Goal: Find specific page/section

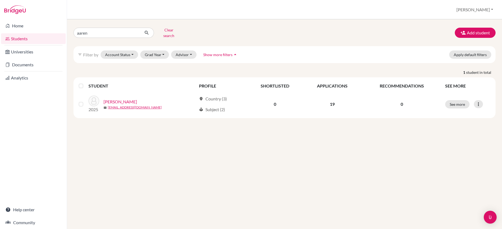
click at [116, 29] on form "aaren Clear search" at bounding box center [128, 33] width 110 height 14
drag, startPoint x: 113, startPoint y: 33, endPoint x: 110, endPoint y: 36, distance: 4.0
click at [113, 33] on input "aaren" at bounding box center [106, 33] width 67 height 10
type input "[PERSON_NAME]"
click button "submit" at bounding box center [147, 33] width 14 height 10
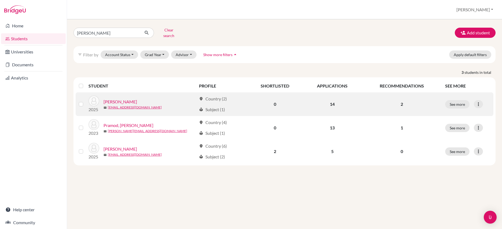
click at [125, 105] on link "[PERSON_NAME]" at bounding box center [121, 101] width 34 height 6
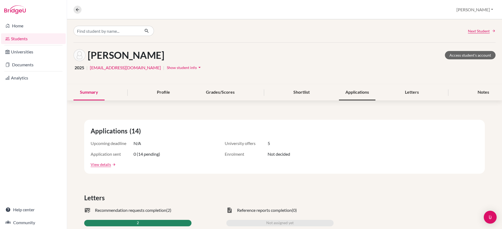
click at [367, 100] on div "Applications" at bounding box center [357, 92] width 36 height 16
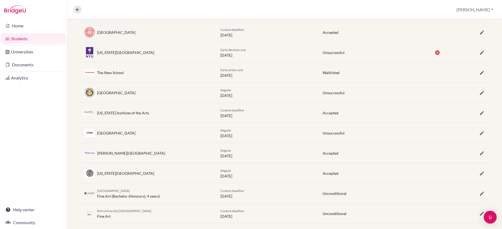
scroll to position [171, 0]
